Goal: Information Seeking & Learning: Learn about a topic

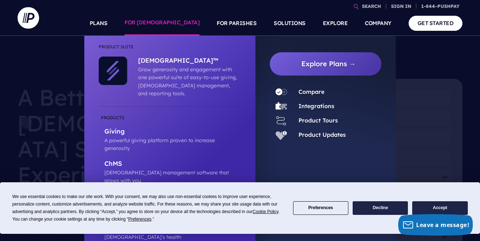
click at [190, 22] on link "FOR [DEMOGRAPHIC_DATA]" at bounding box center [162, 23] width 75 height 25
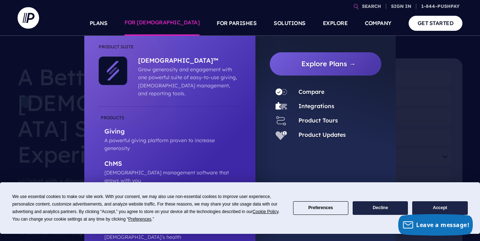
scroll to position [24, 0]
click at [111, 192] on p "Apps" at bounding box center [172, 196] width 137 height 9
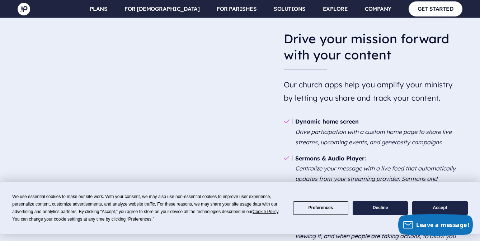
scroll to position [715, 0]
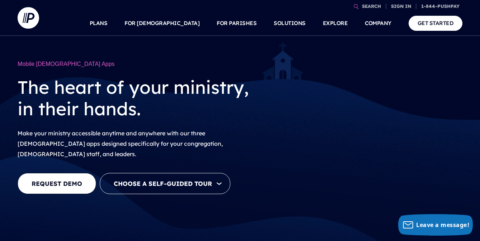
scroll to position [0, 0]
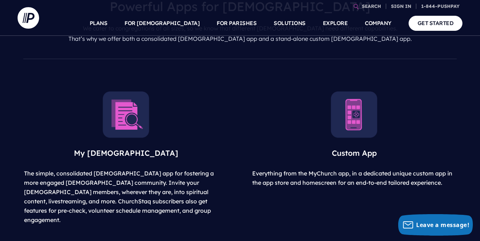
click at [132, 118] on img at bounding box center [126, 114] width 47 height 47
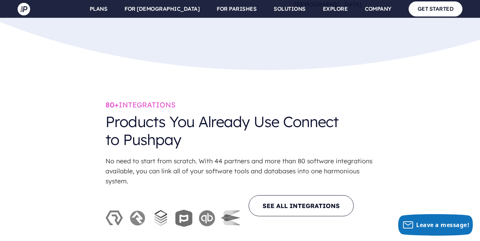
scroll to position [1770, 0]
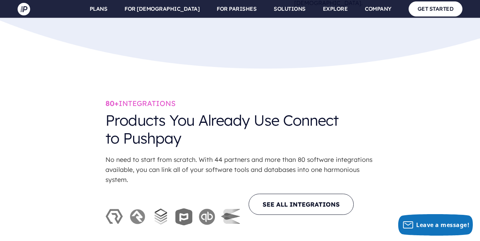
click at [187, 208] on img at bounding box center [172, 217] width 135 height 18
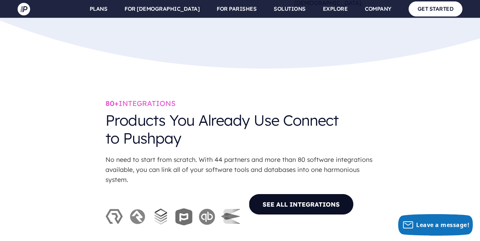
click at [280, 194] on link "SEE ALL INTEGRATIONS" at bounding box center [301, 204] width 105 height 21
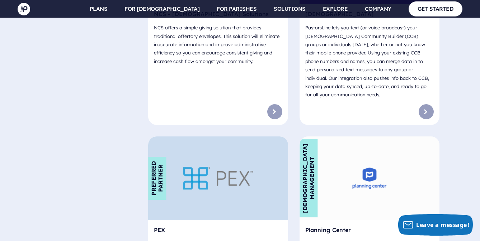
scroll to position [3254, 0]
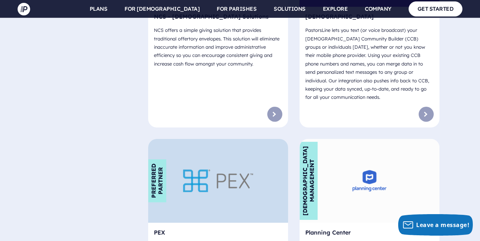
click at [315, 142] on div "Church Management" at bounding box center [309, 181] width 18 height 78
click at [371, 163] on img at bounding box center [370, 181] width 70 height 37
click at [345, 229] on h6 "Planning Center" at bounding box center [369, 234] width 128 height 11
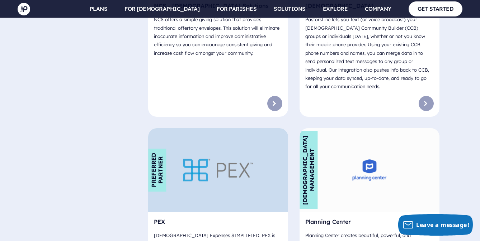
scroll to position [3267, 0]
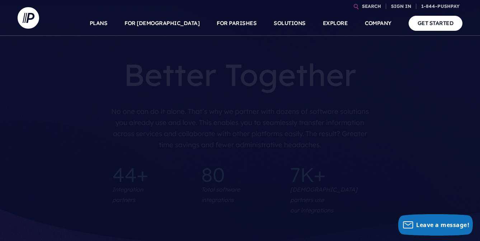
scroll to position [0, 0]
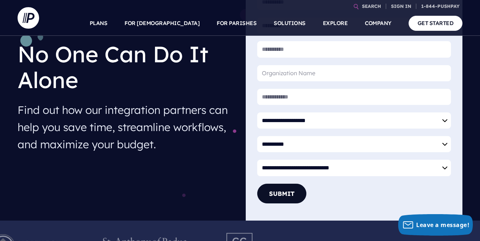
scroll to position [78, 0]
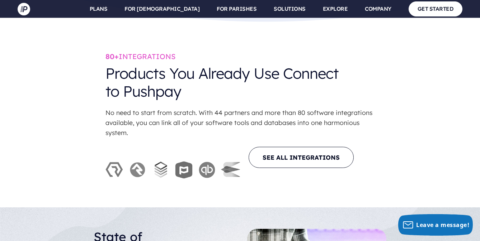
scroll to position [1816, 0]
click at [185, 162] on img at bounding box center [172, 171] width 135 height 18
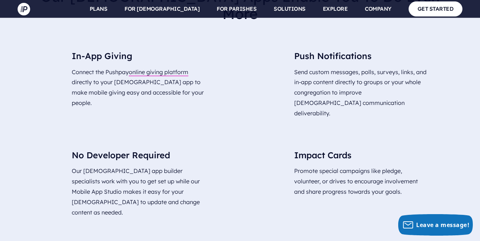
scroll to position [1470, 0]
